Goal: Task Accomplishment & Management: Complete application form

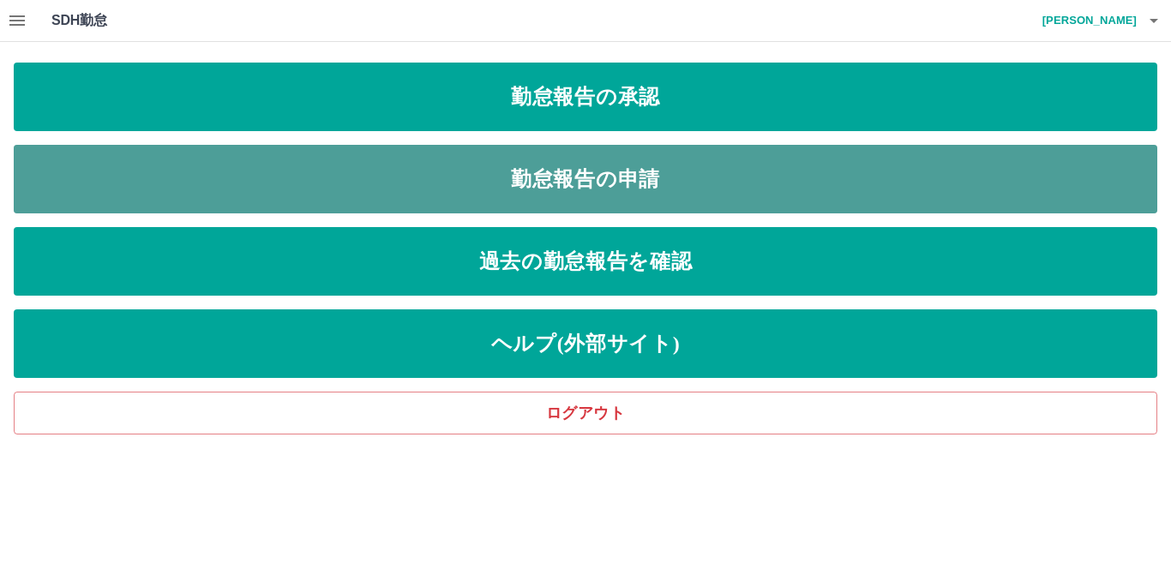
click at [597, 178] on link "勤怠報告の申請" at bounding box center [585, 179] width 1143 height 69
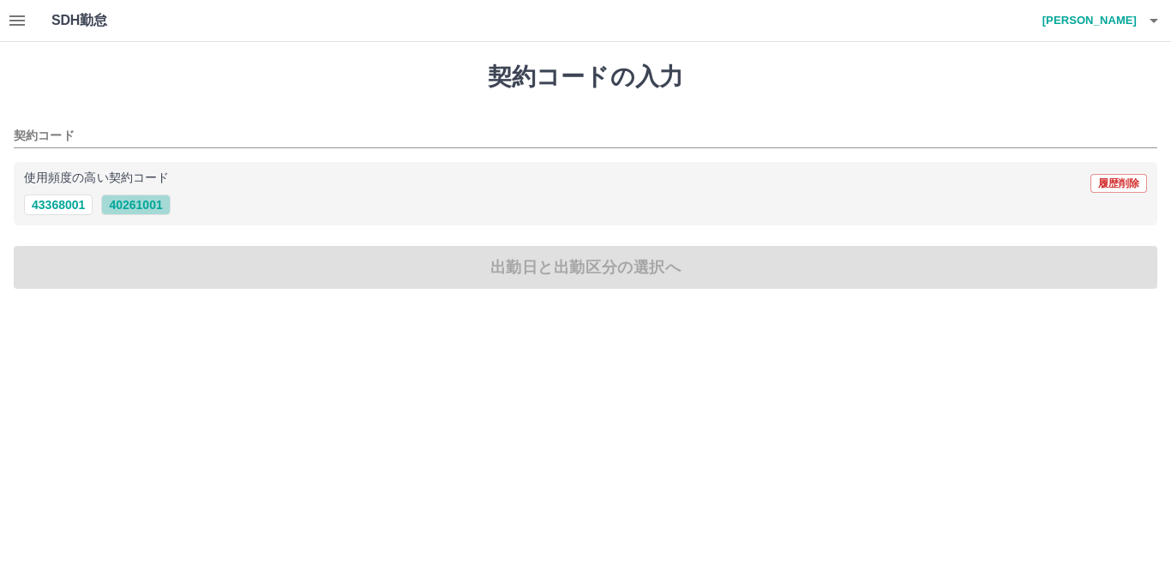
click at [131, 205] on button "40261001" at bounding box center [135, 205] width 69 height 21
type input "********"
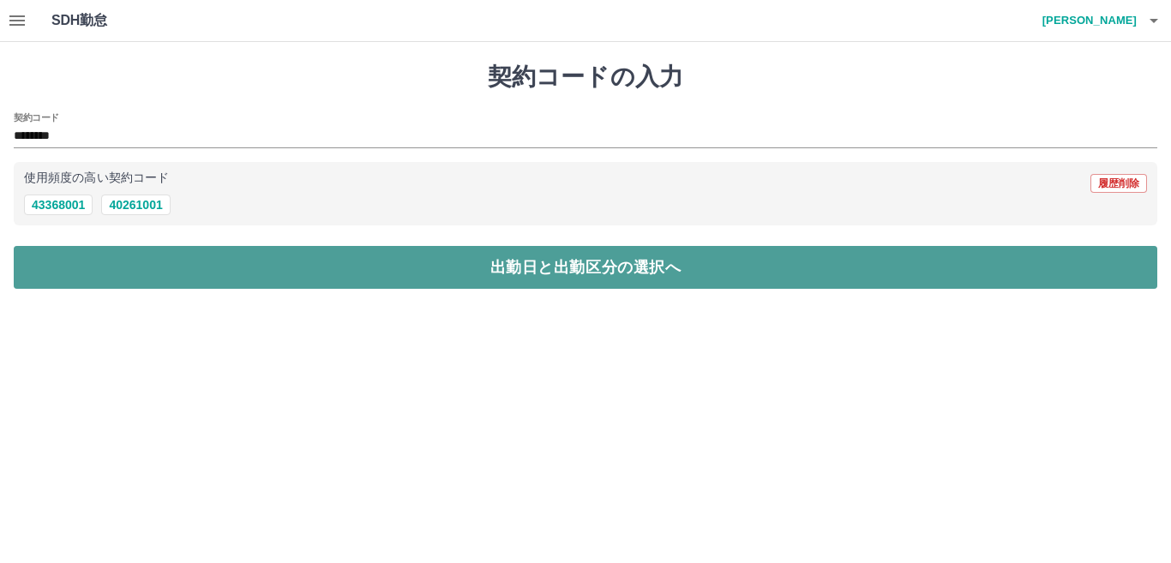
click at [153, 268] on button "出勤日と出勤区分の選択へ" at bounding box center [585, 267] width 1143 height 43
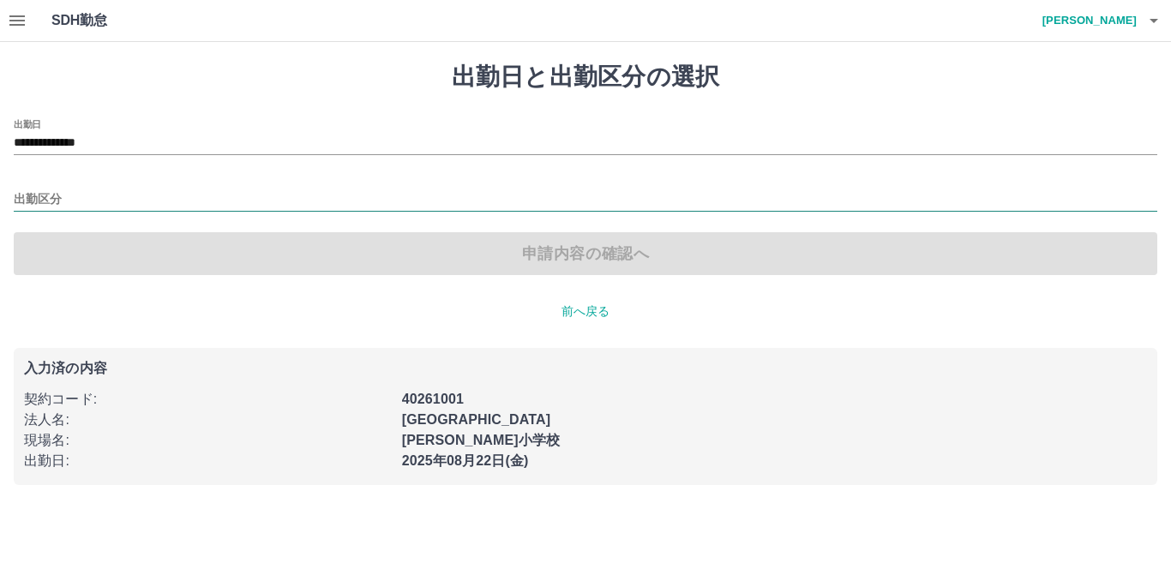
click at [131, 208] on input "出勤区分" at bounding box center [585, 199] width 1143 height 21
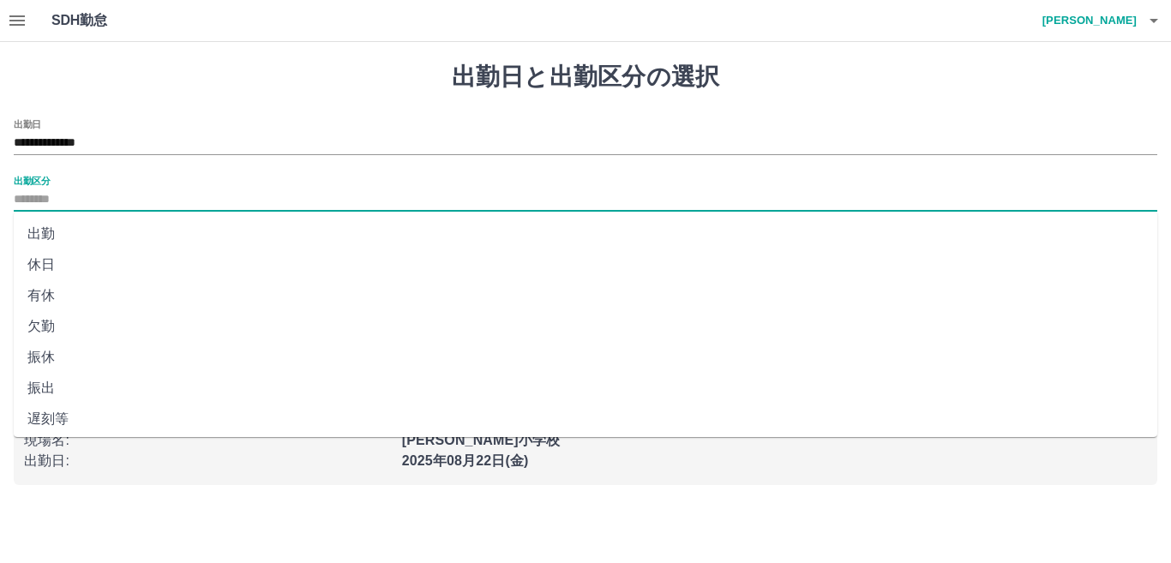
click at [49, 233] on li "出勤" at bounding box center [585, 234] width 1143 height 31
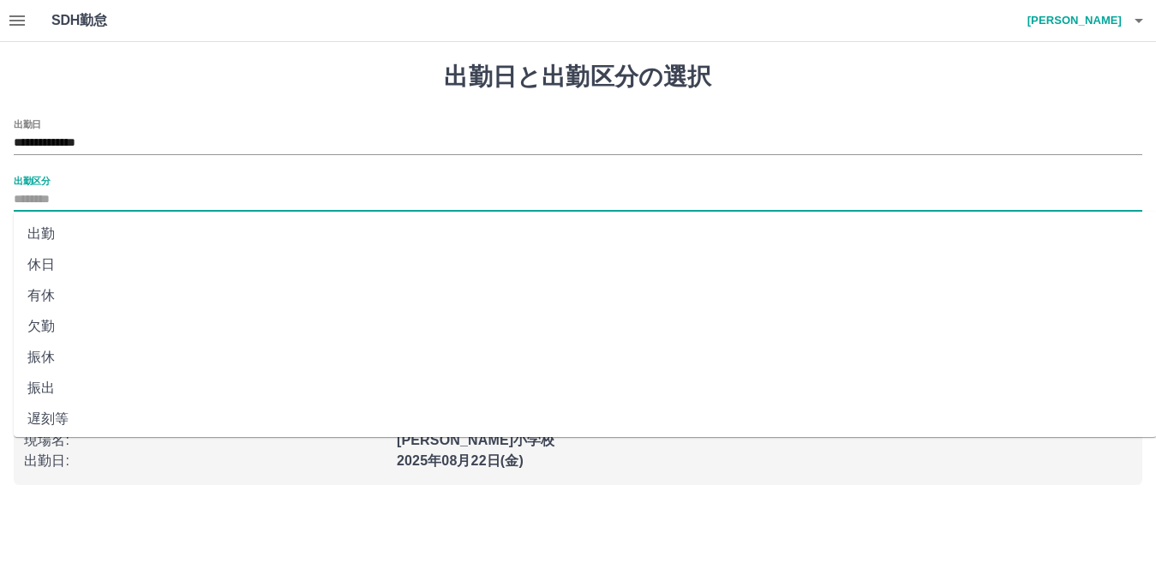
type input "**"
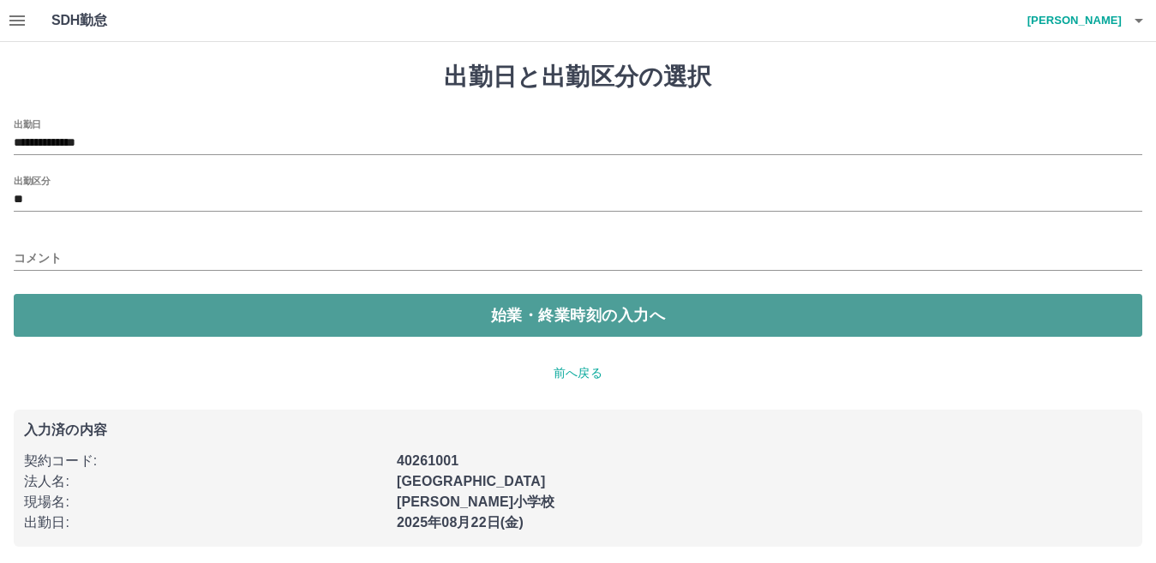
click at [113, 308] on button "始業・終業時刻の入力へ" at bounding box center [578, 315] width 1129 height 43
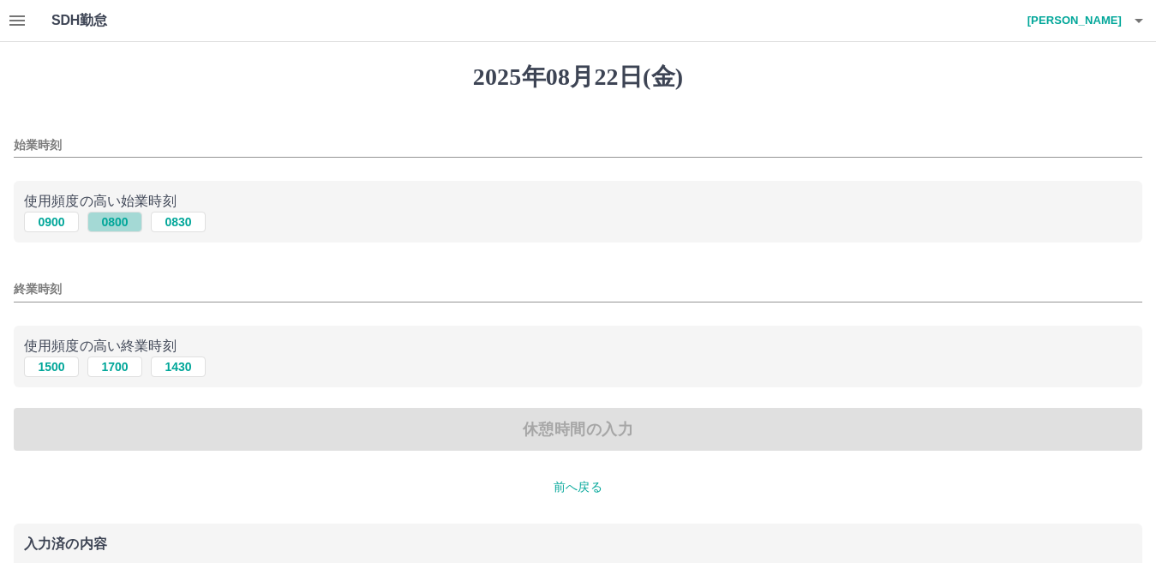
click at [119, 219] on button "0800" at bounding box center [114, 222] width 55 height 21
type input "****"
click at [123, 366] on button "1700" at bounding box center [114, 367] width 55 height 21
type input "****"
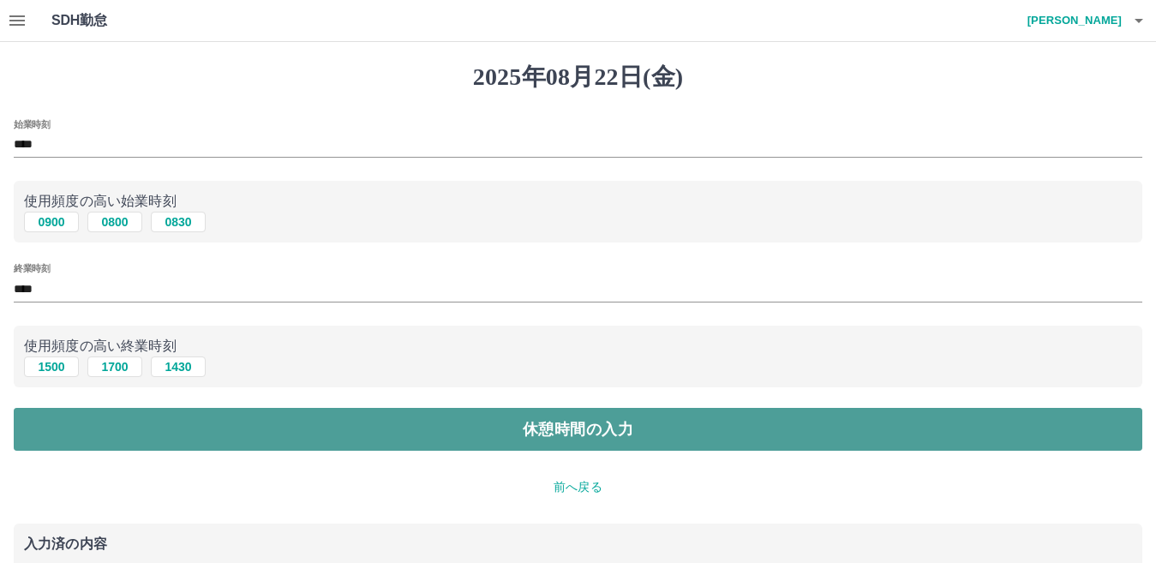
click at [157, 429] on button "休憩時間の入力" at bounding box center [578, 429] width 1129 height 43
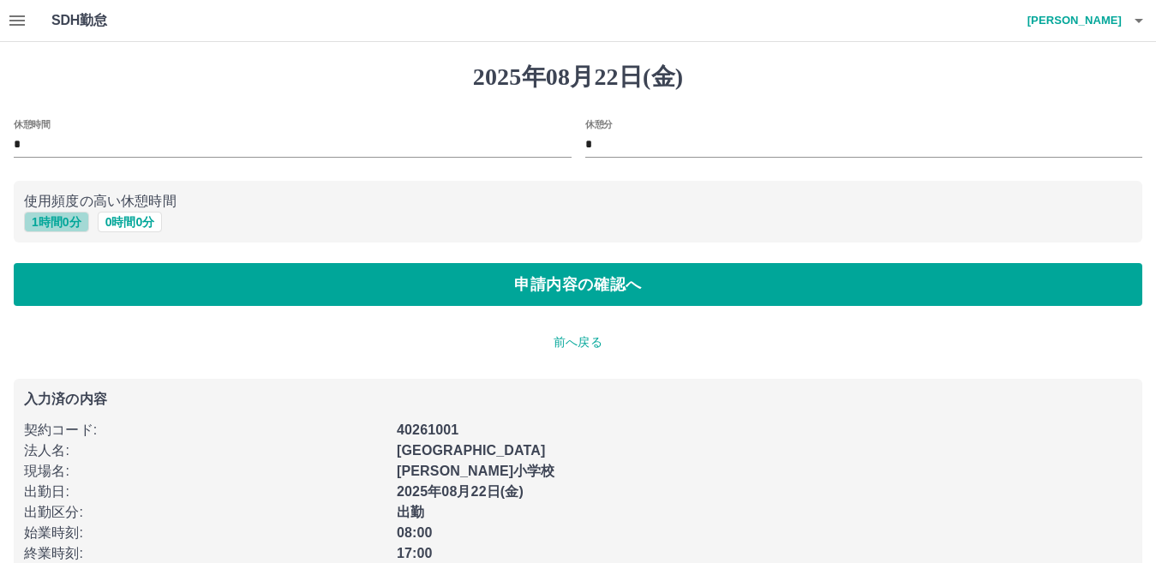
click at [65, 221] on button "1 時間 0 分" at bounding box center [56, 222] width 65 height 21
type input "*"
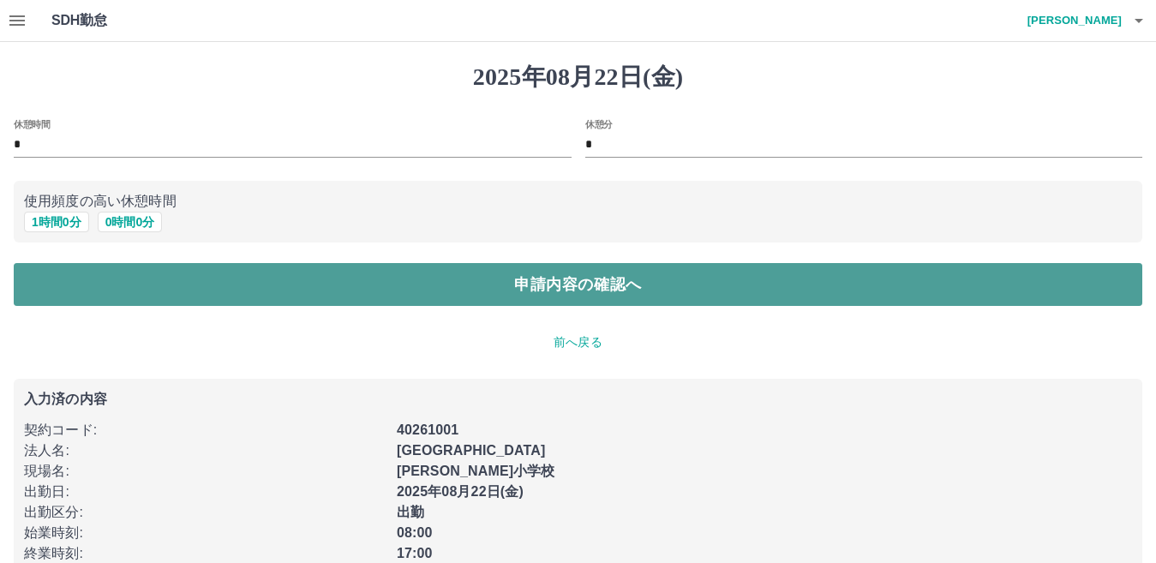
click at [160, 276] on button "申請内容の確認へ" at bounding box center [578, 284] width 1129 height 43
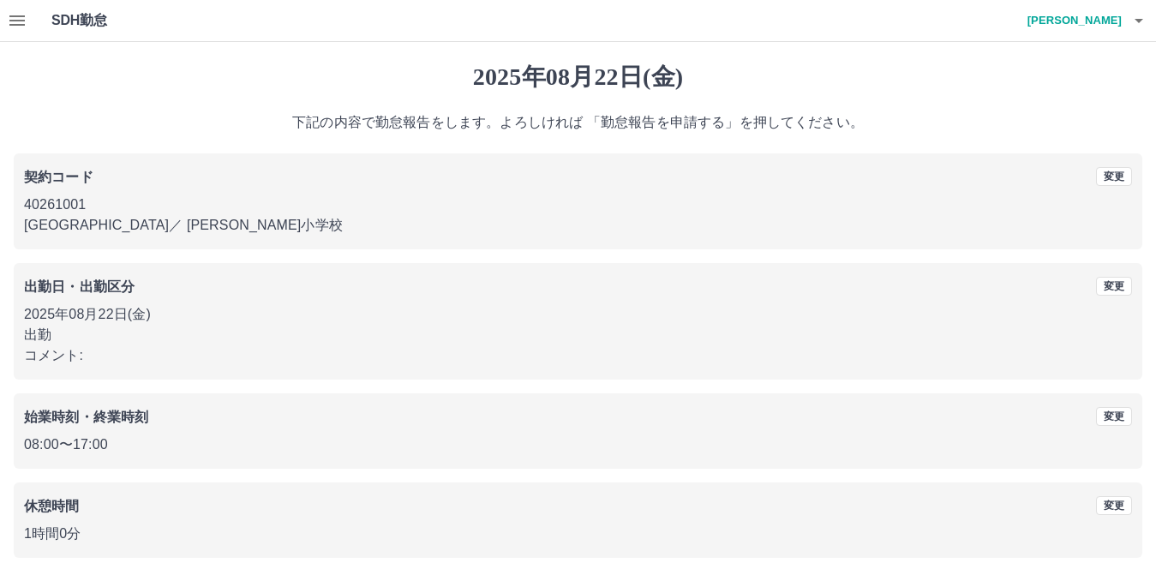
scroll to position [79, 0]
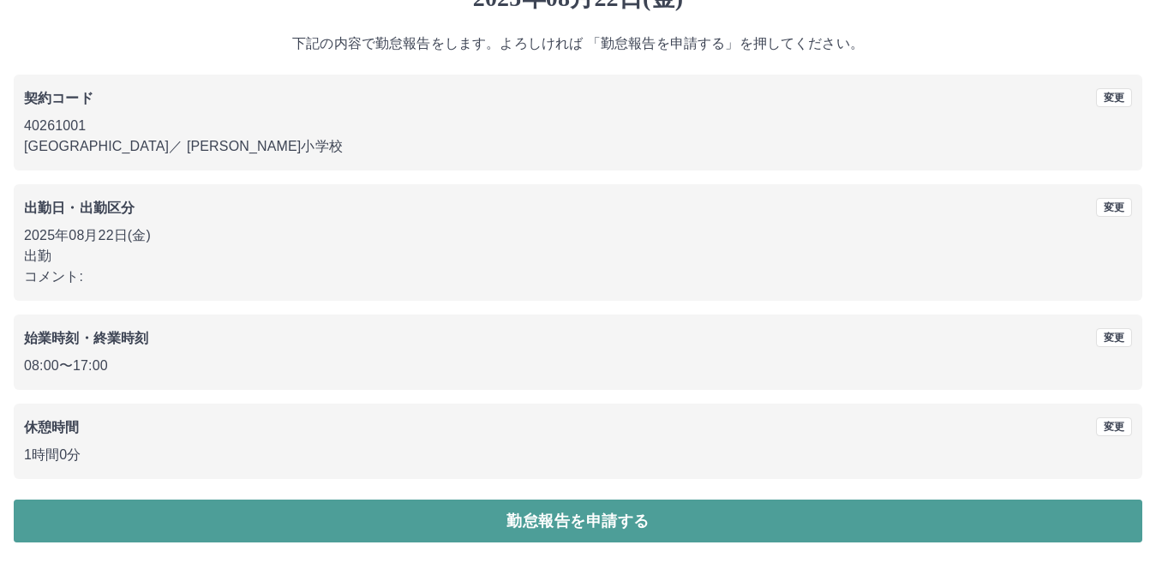
click at [144, 514] on button "勤怠報告を申請する" at bounding box center [578, 521] width 1129 height 43
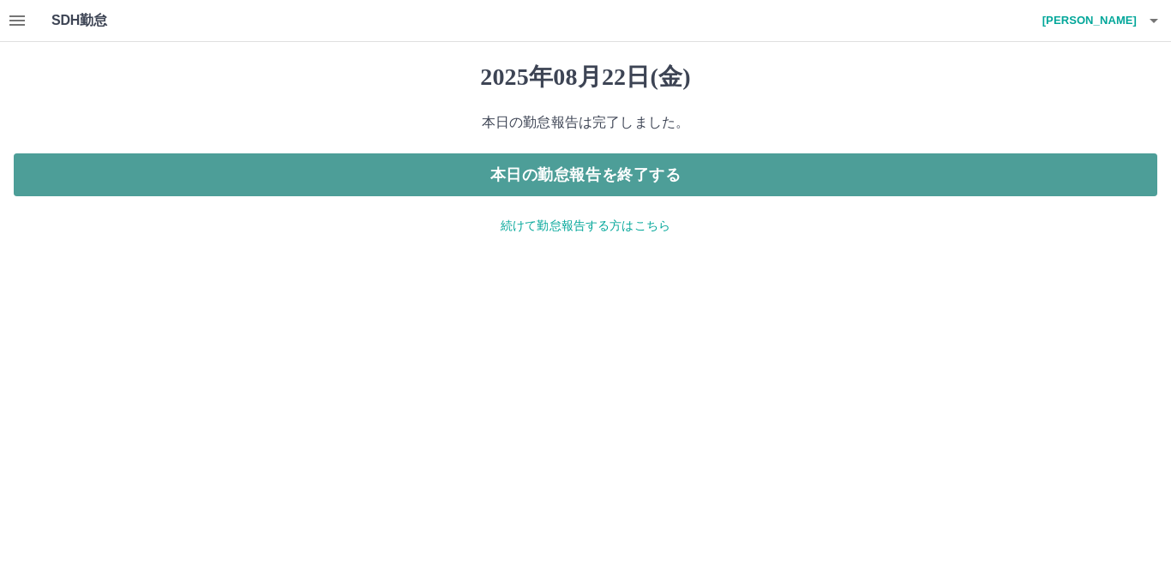
click at [262, 183] on button "本日の勤怠報告を終了する" at bounding box center [585, 174] width 1143 height 43
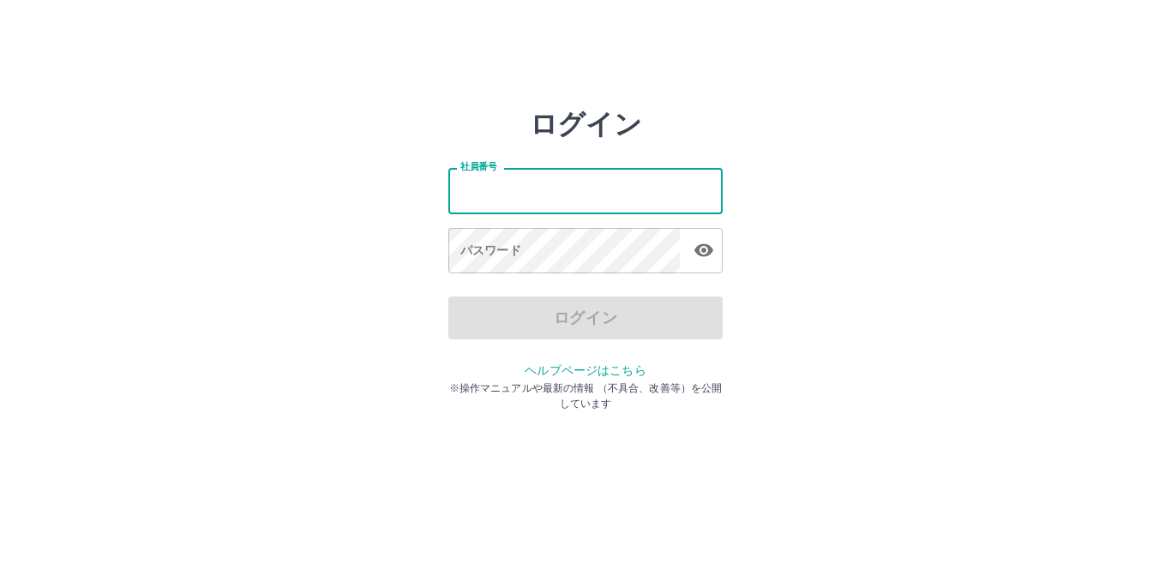
click at [535, 190] on input "社員番号" at bounding box center [585, 190] width 274 height 45
type input "*******"
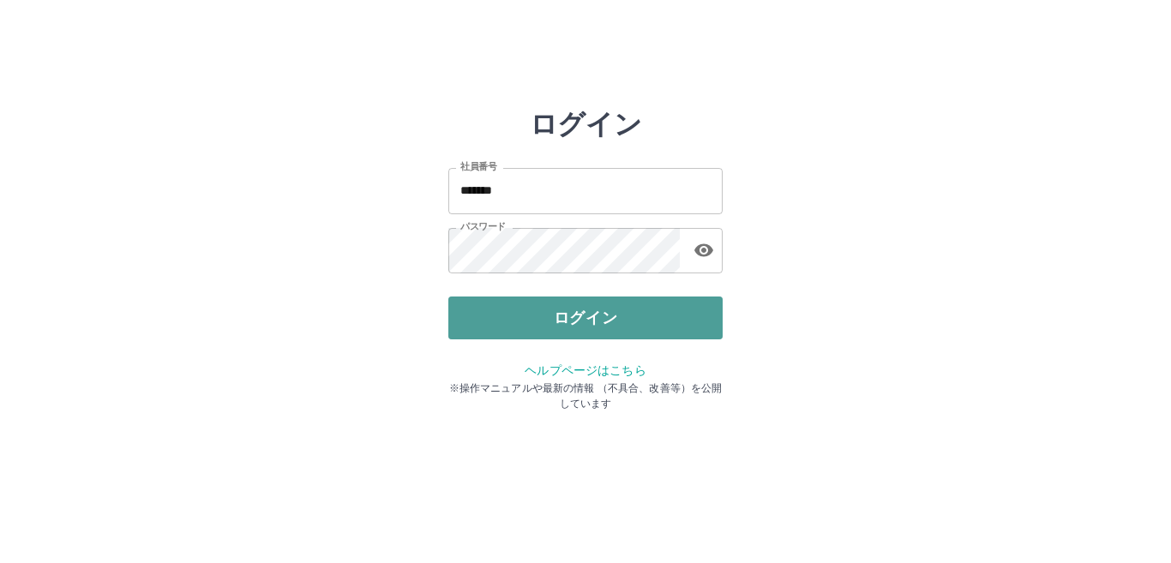
click at [537, 321] on button "ログイン" at bounding box center [585, 318] width 274 height 43
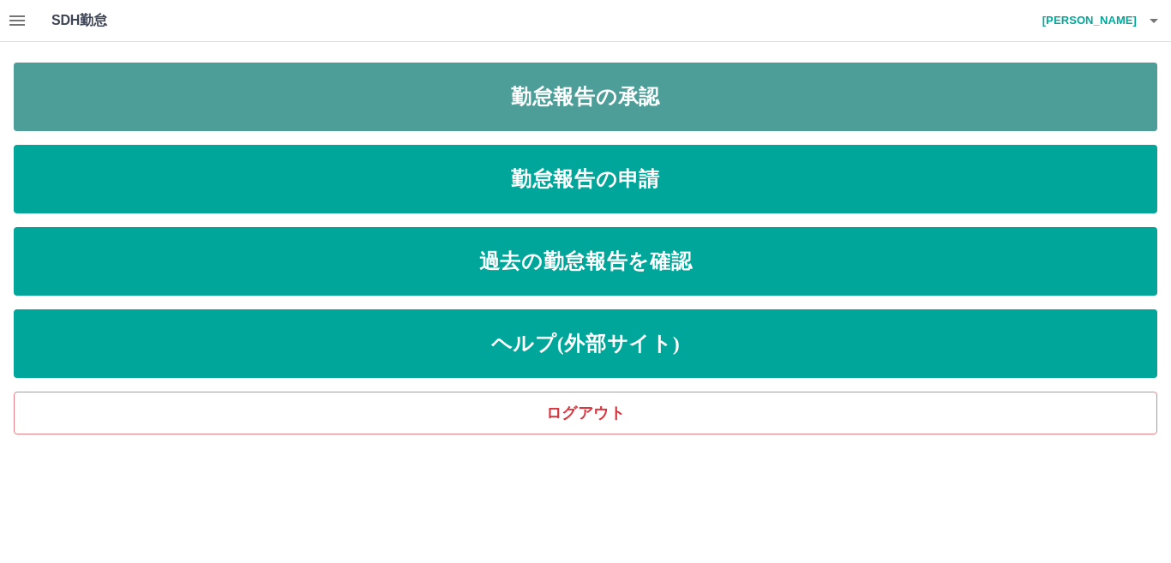
click at [606, 102] on link "勤怠報告の承認" at bounding box center [585, 97] width 1143 height 69
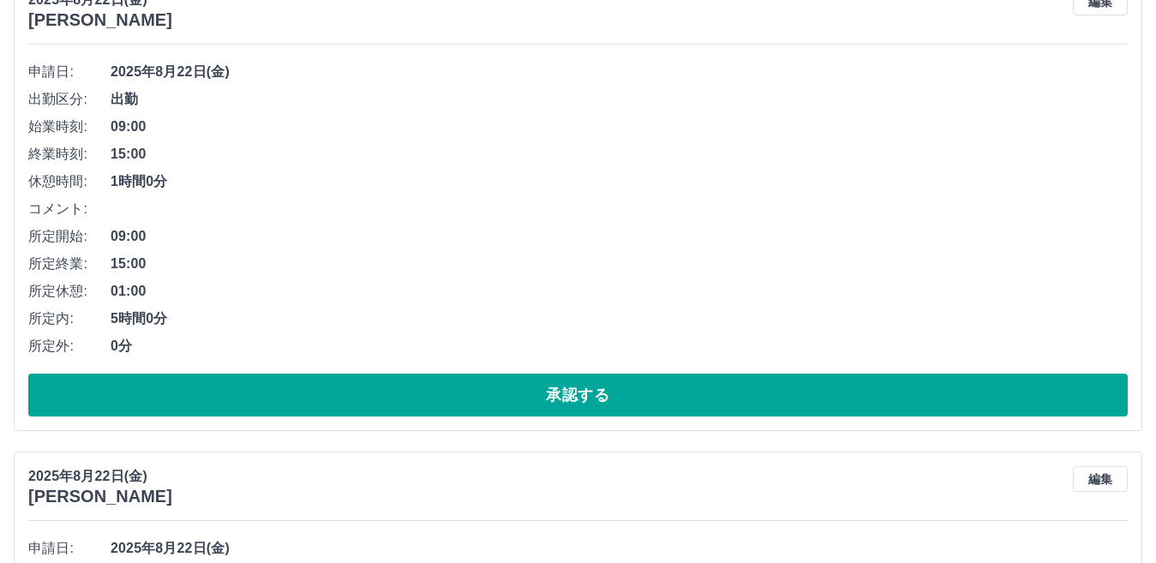
scroll to position [257, 0]
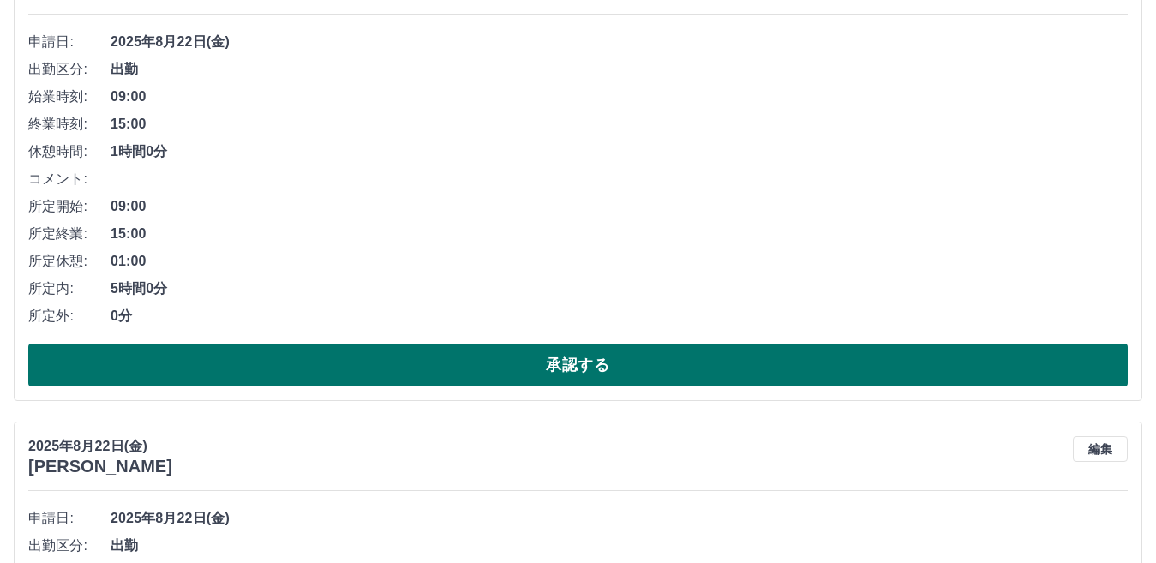
click at [417, 367] on button "承認する" at bounding box center [578, 365] width 1100 height 43
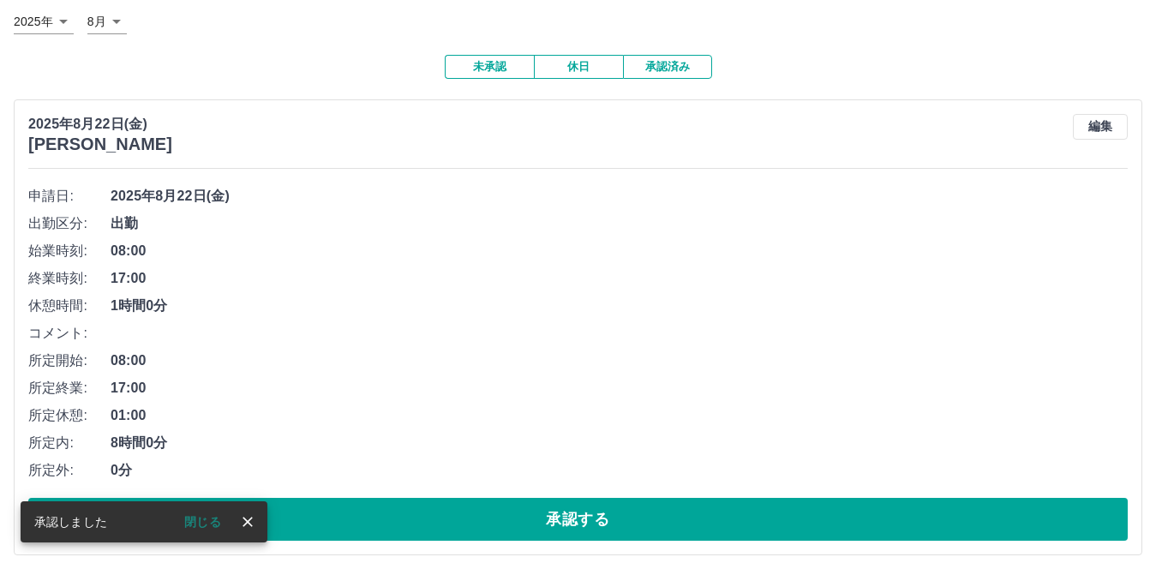
scroll to position [343, 0]
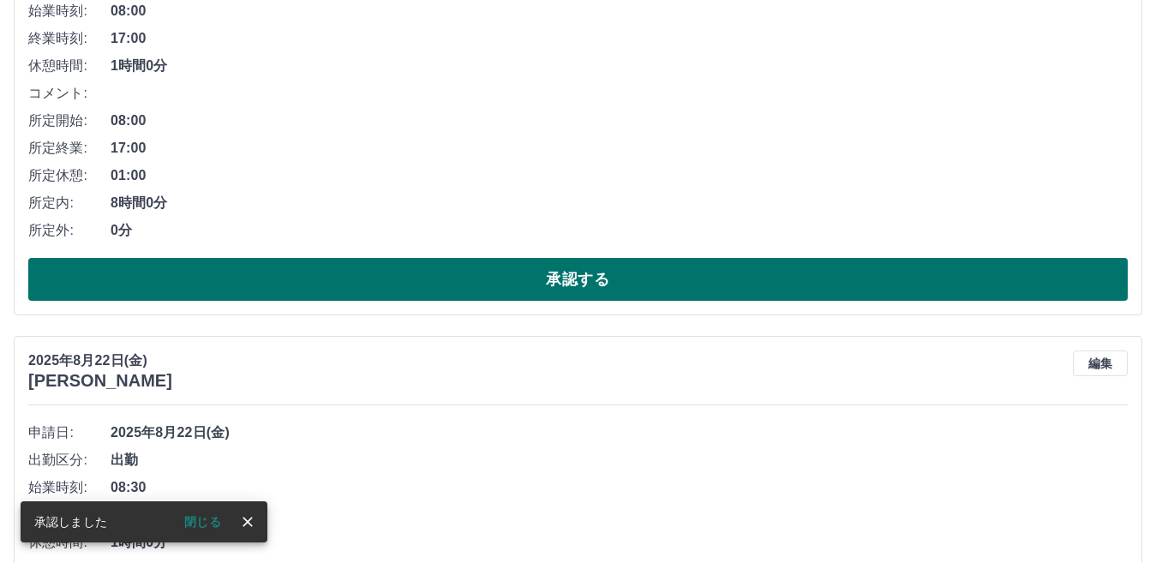
click at [354, 273] on button "承認する" at bounding box center [578, 279] width 1100 height 43
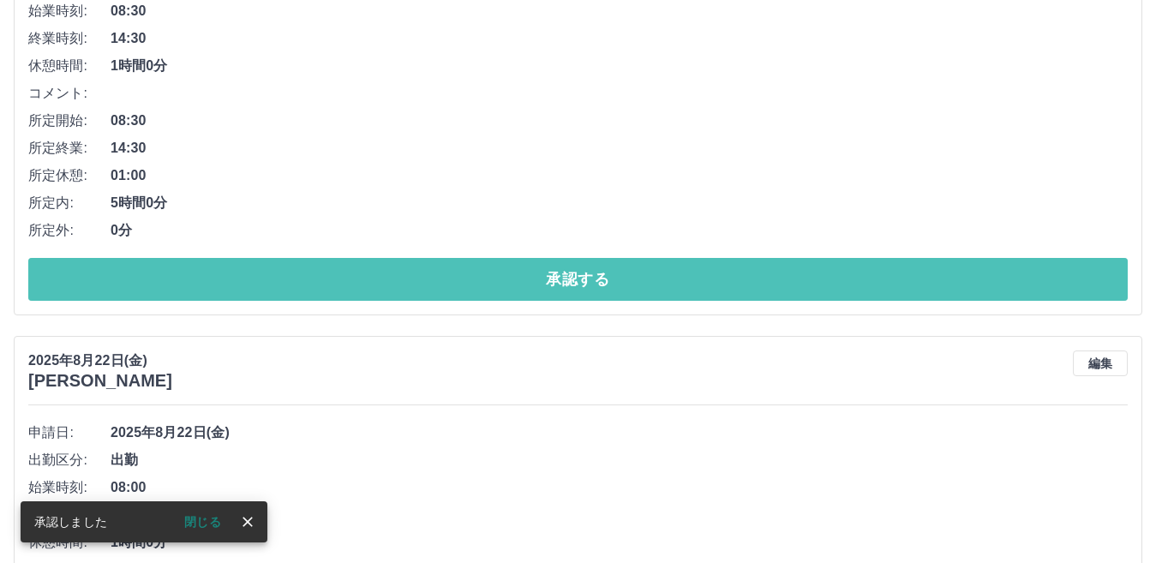
click at [354, 273] on button "承認する" at bounding box center [578, 279] width 1100 height 43
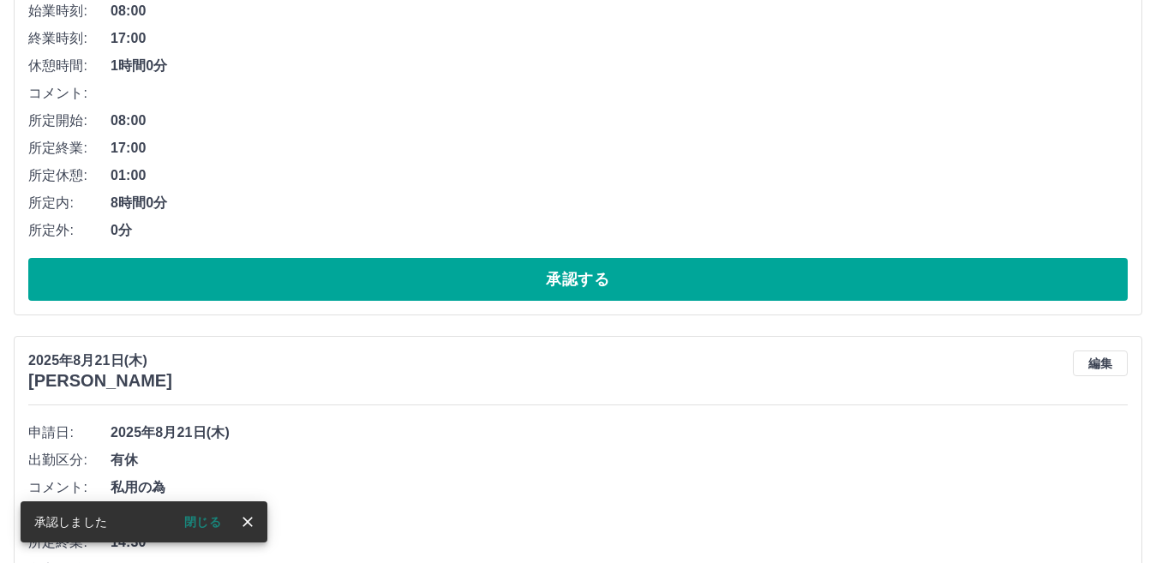
click at [354, 273] on button "承認する" at bounding box center [578, 279] width 1100 height 43
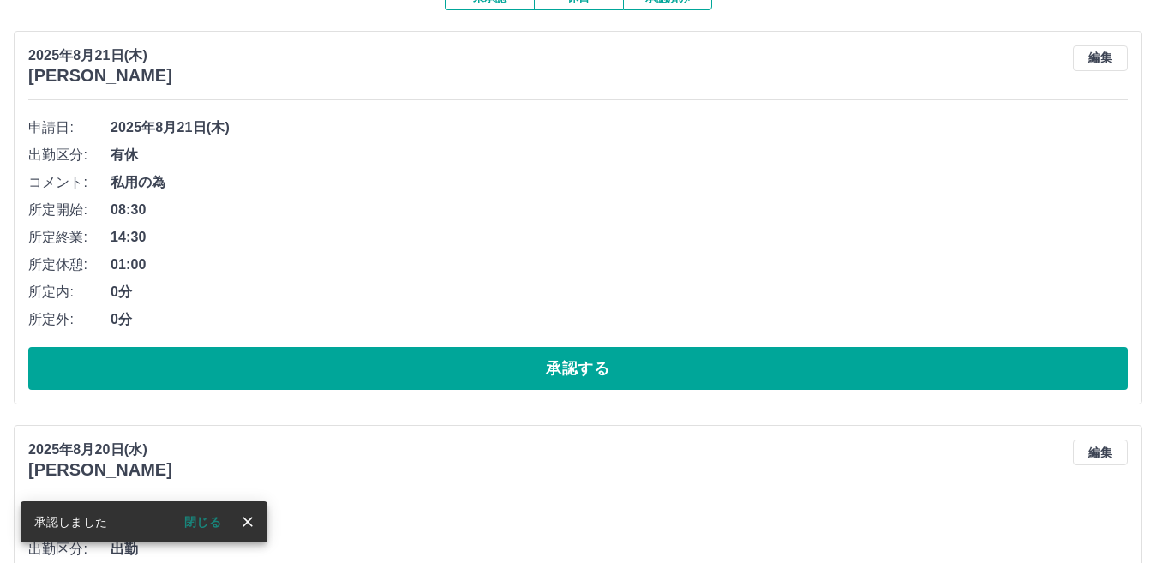
scroll to position [257, 0]
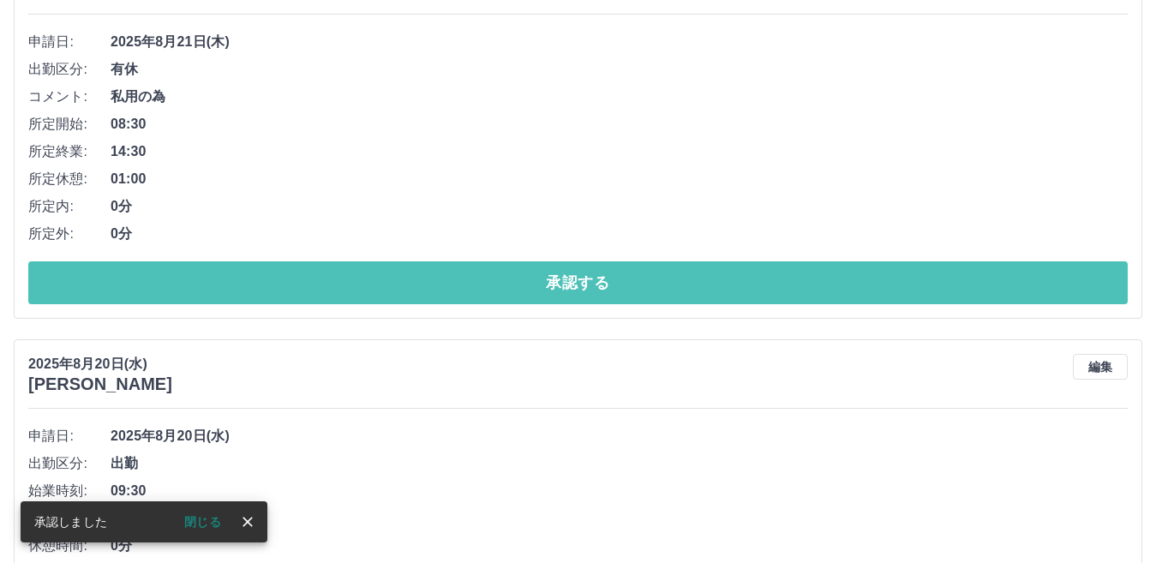
click at [354, 273] on button "承認する" at bounding box center [578, 282] width 1100 height 43
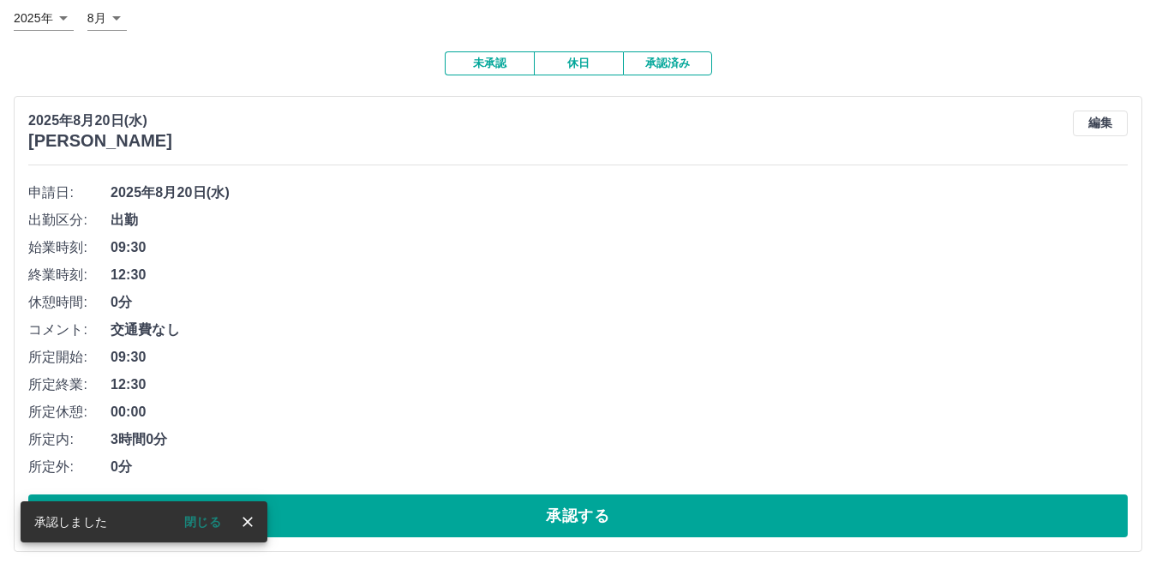
scroll to position [117, 0]
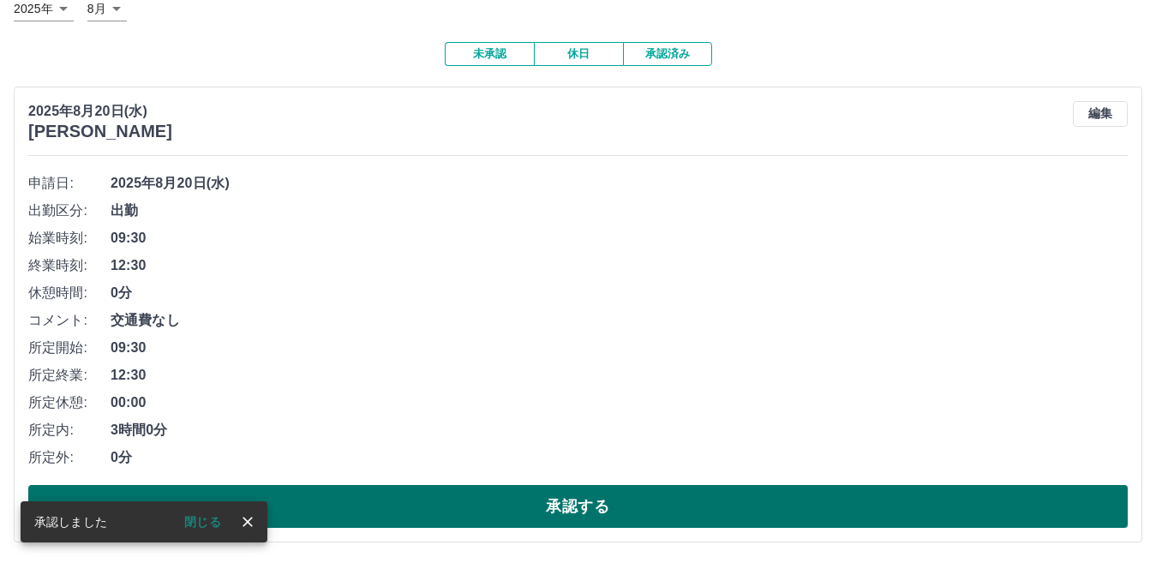
click at [347, 508] on button "承認する" at bounding box center [578, 506] width 1100 height 43
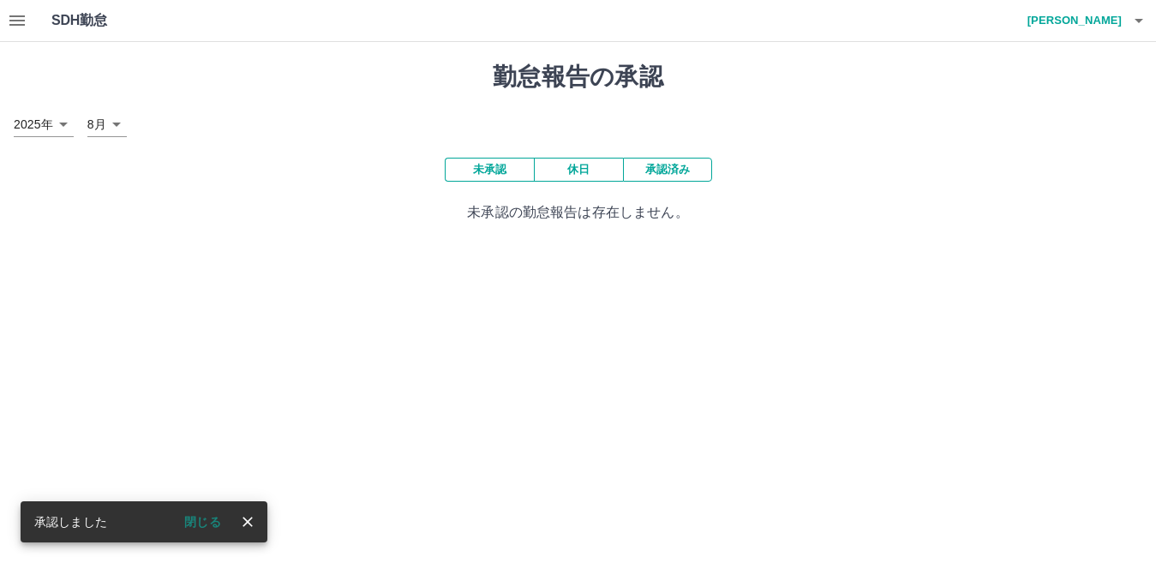
scroll to position [0, 0]
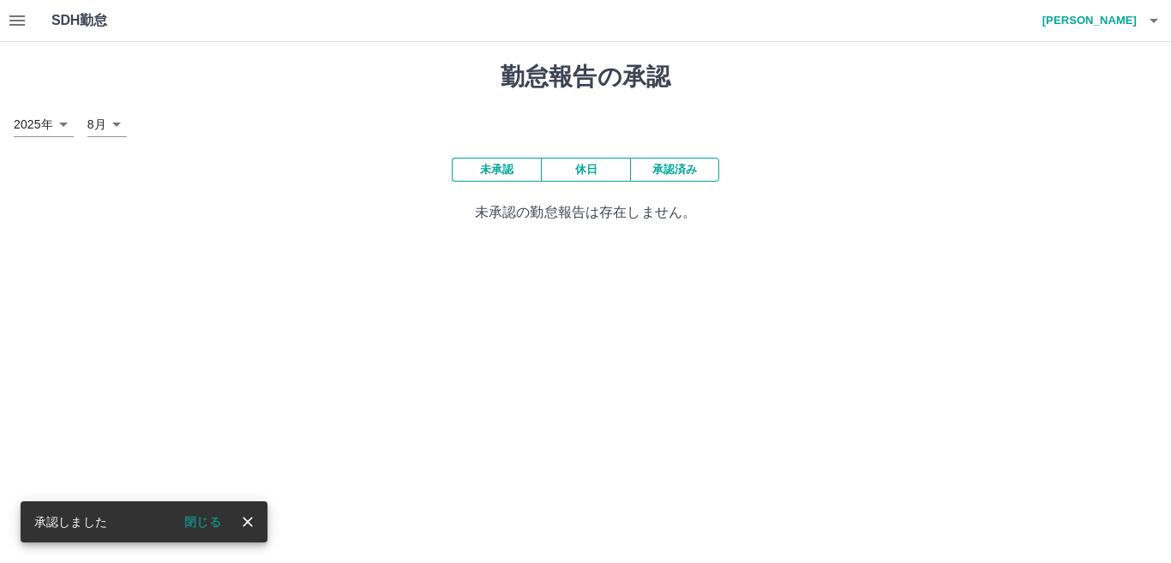
click at [689, 171] on button "承認済み" at bounding box center [674, 170] width 89 height 24
